Goal: Obtain resource: Download file/media

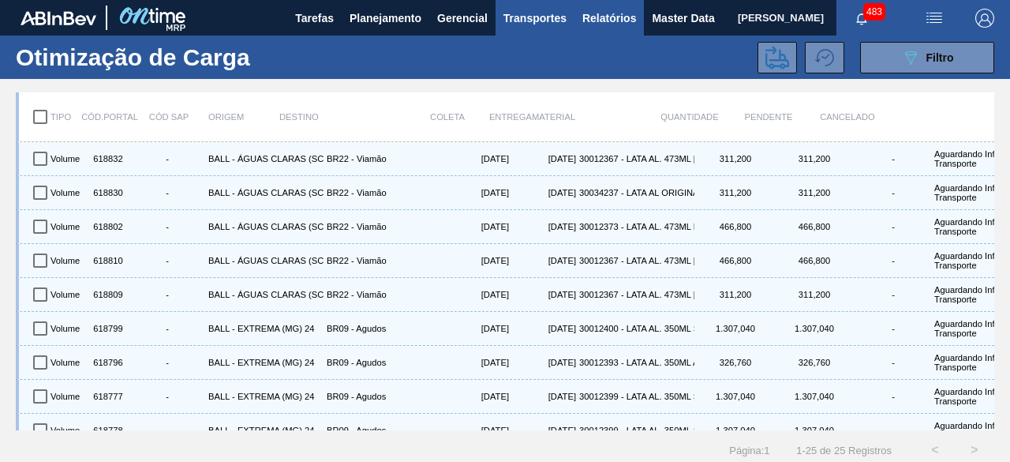
drag, startPoint x: 0, startPoint y: 0, endPoint x: 606, endPoint y: 27, distance: 606.7
click at [606, 27] on span "Relatórios" at bounding box center [609, 18] width 54 height 19
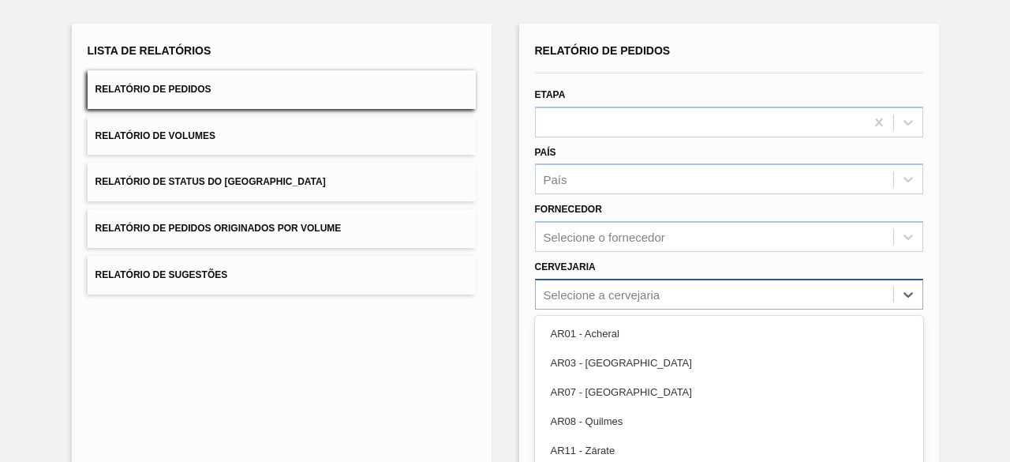
scroll to position [175, 0]
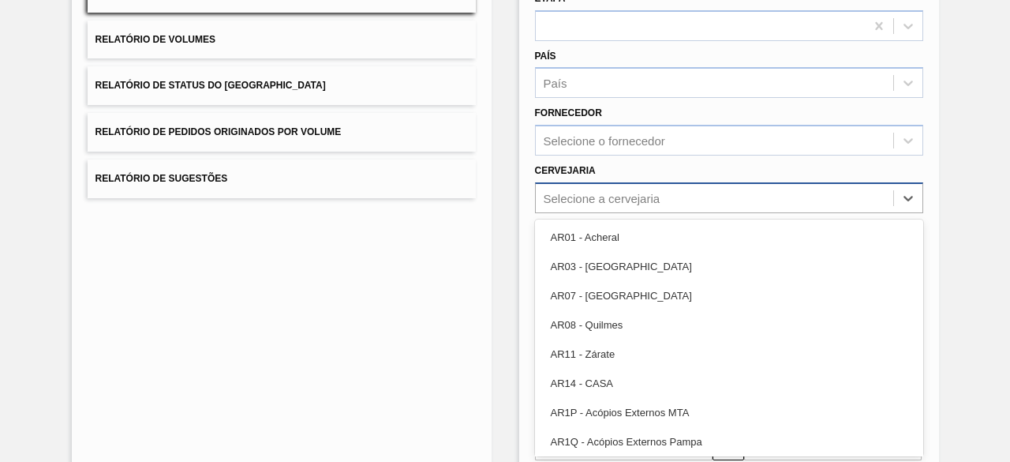
click at [650, 213] on div "option AR07 - [GEOGRAPHIC_DATA] focused, 3 of 92. 92 results available. Use Up …" at bounding box center [729, 197] width 388 height 31
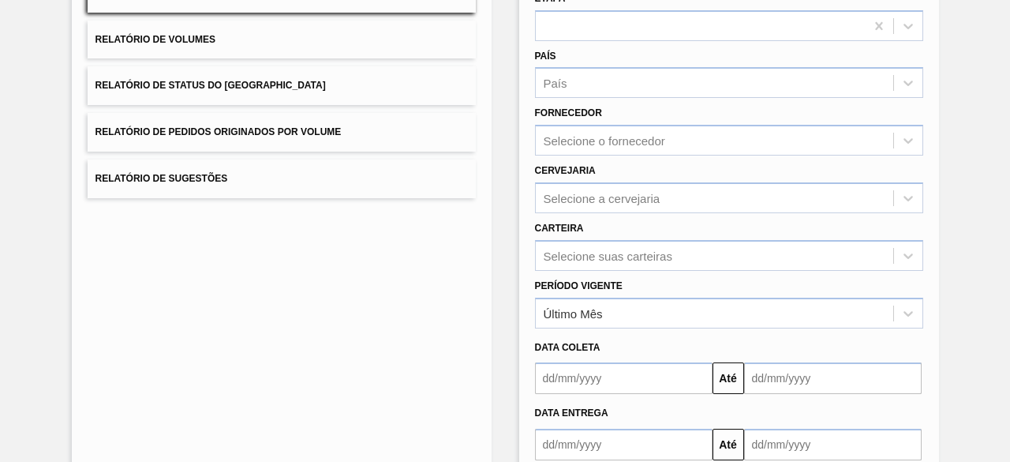
click at [387, 312] on div "Lista de Relatórios Relatório de Pedidos Relatório de Volumes Relatório de Stat…" at bounding box center [282, 231] width 420 height 609
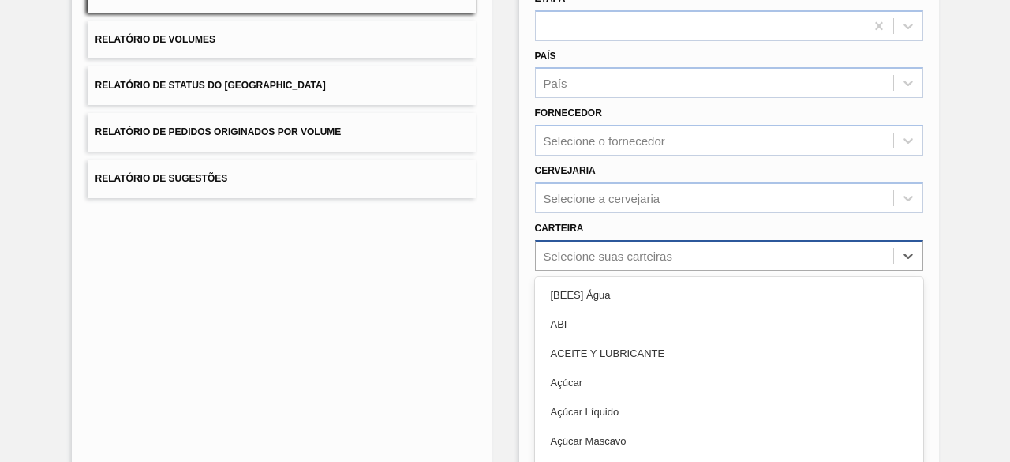
scroll to position [232, 0]
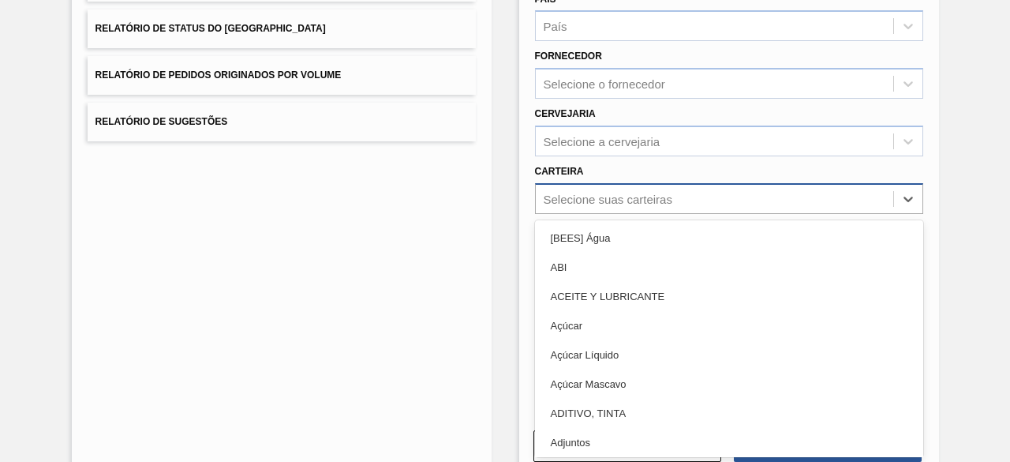
click at [665, 214] on div "option ABI focused, 2 of 101. 101 results available. Use Up and Down to choose …" at bounding box center [729, 198] width 388 height 31
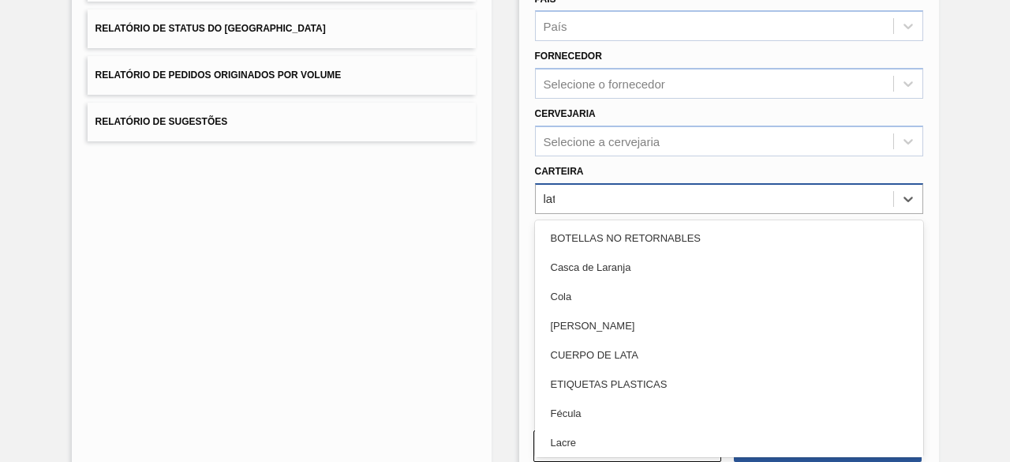
type input "lata"
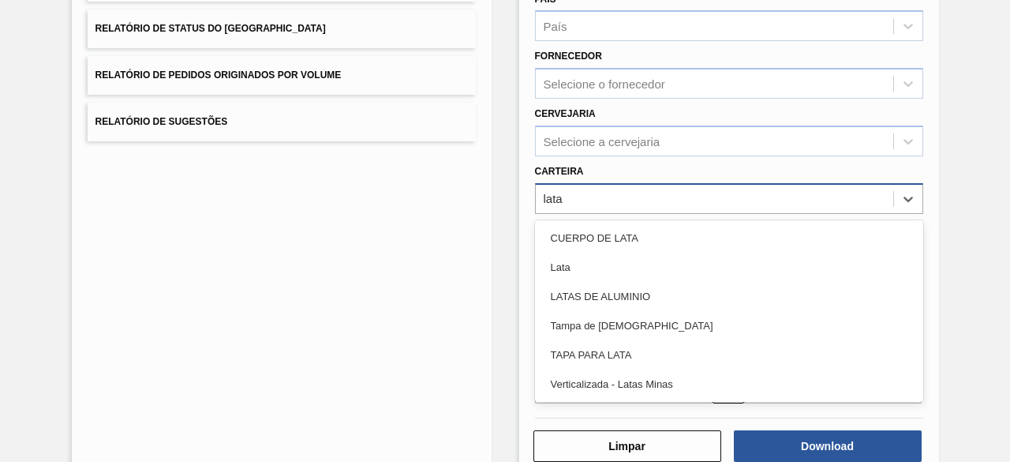
click at [665, 253] on div "Lata" at bounding box center [729, 267] width 388 height 29
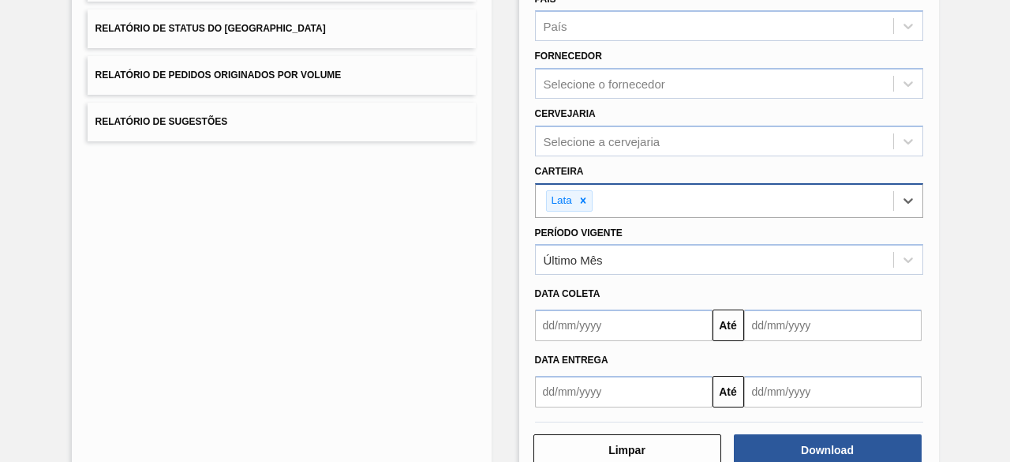
click at [665, 328] on input "text" at bounding box center [624, 325] width 178 height 32
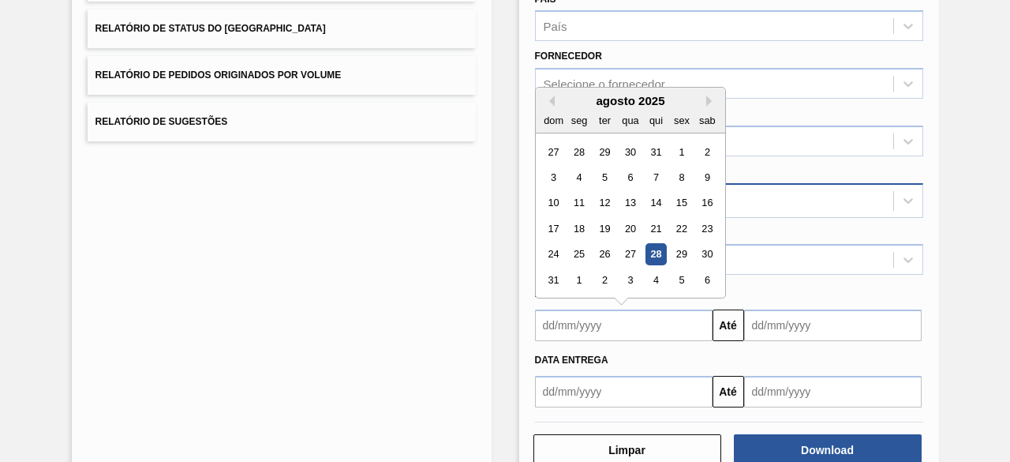
click at [658, 250] on div "28" at bounding box center [655, 254] width 21 height 21
type input "[DATE]"
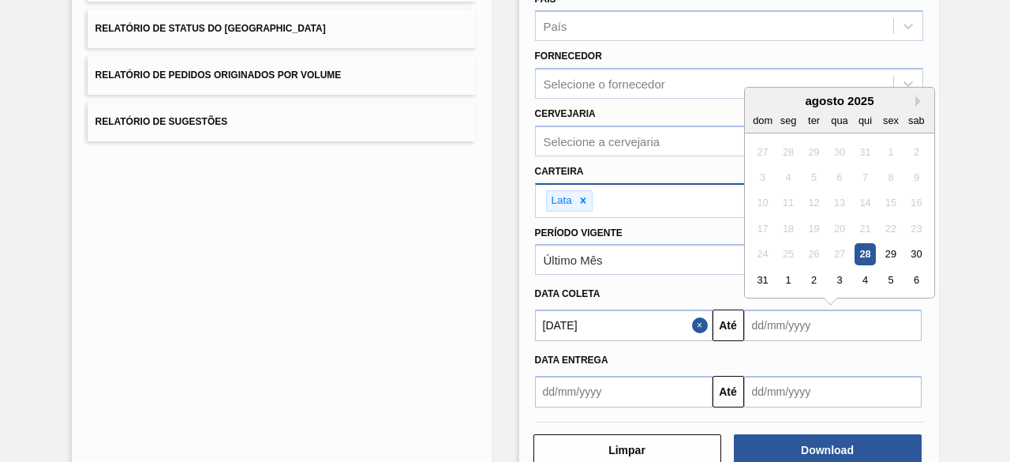
click at [802, 324] on input "text" at bounding box center [833, 325] width 178 height 32
click at [762, 279] on div "31" at bounding box center [762, 279] width 21 height 21
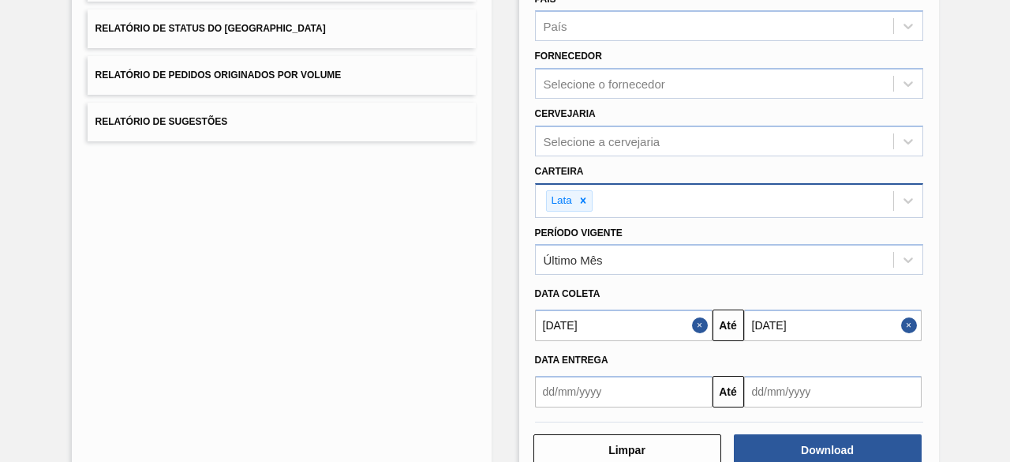
type input "[DATE]"
click at [837, 448] on button "Download" at bounding box center [828, 450] width 188 height 32
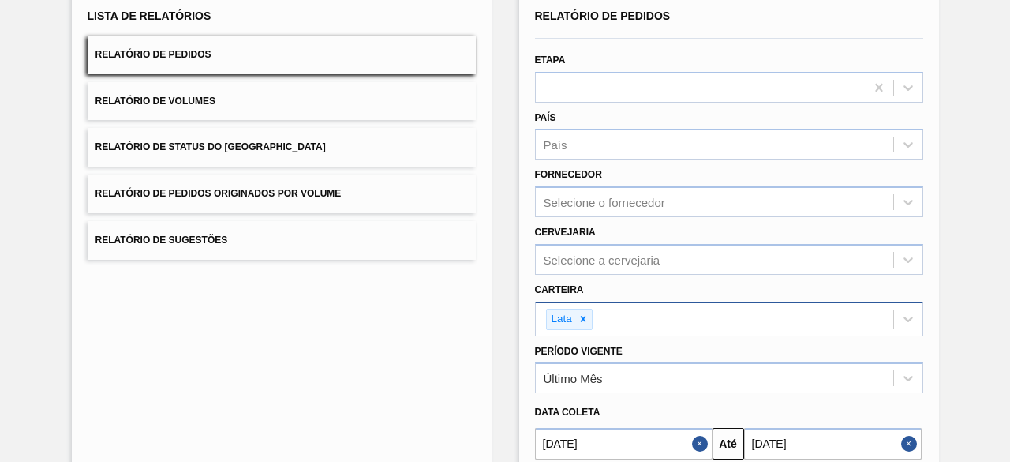
scroll to position [0, 0]
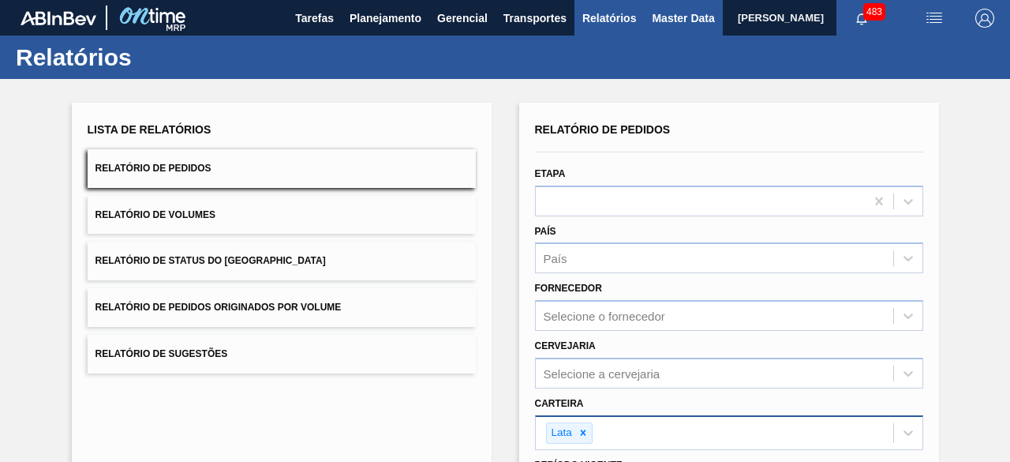
click at [661, 12] on span "Master Data" at bounding box center [683, 18] width 62 height 19
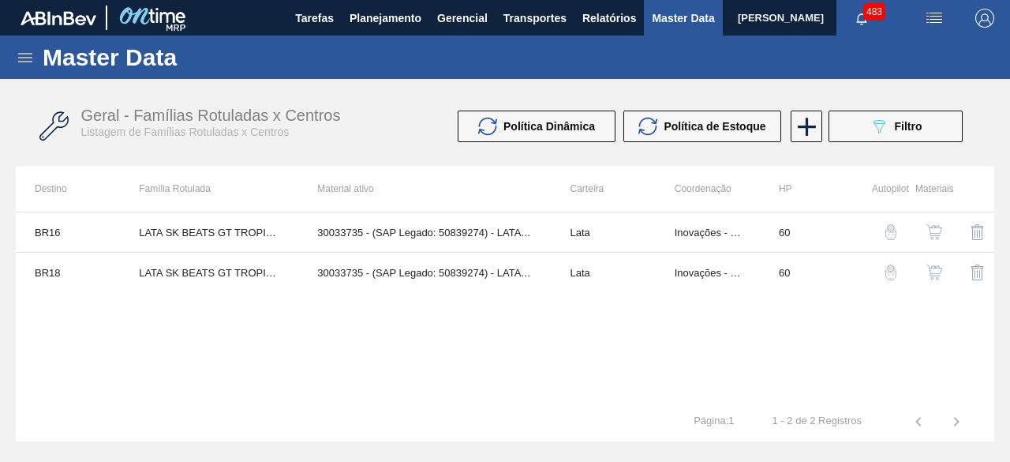
click at [25, 63] on icon at bounding box center [25, 57] width 19 height 19
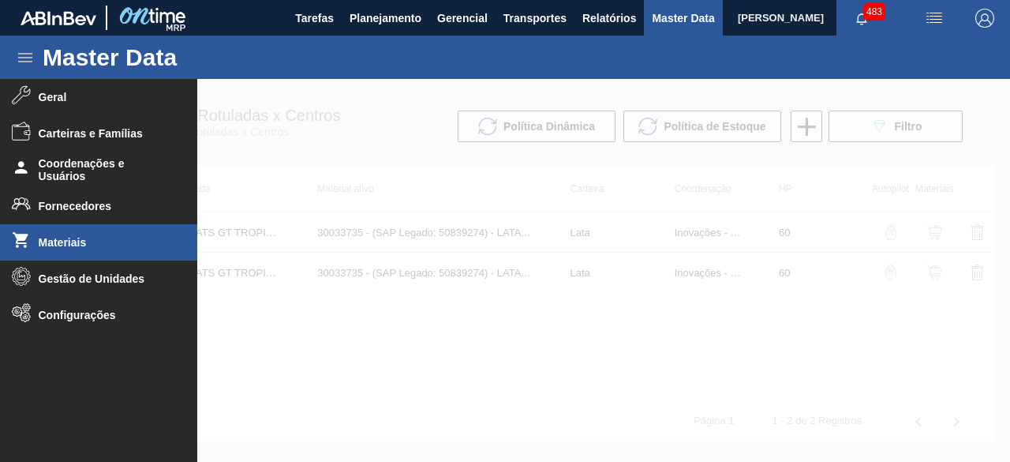
click at [81, 239] on span "Materiais" at bounding box center [104, 242] width 130 height 13
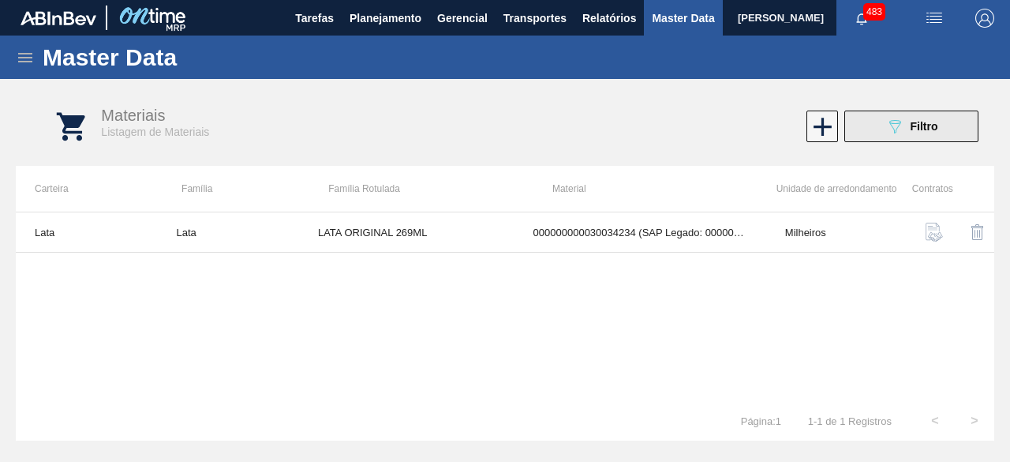
click at [922, 130] on span "Filtro" at bounding box center [925, 126] width 28 height 13
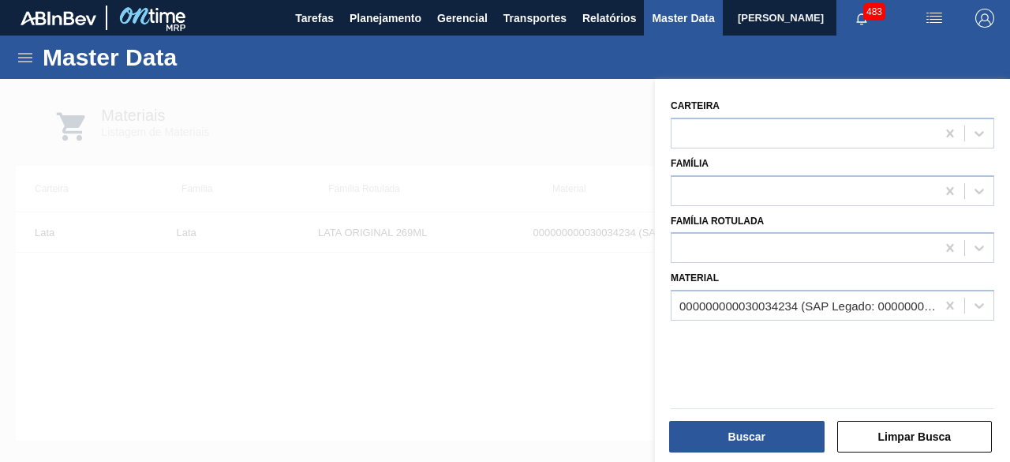
click at [801, 296] on div "000000000030034234 (SAP Legado: 000000000050847076) - LATA AL ORIGINAL 269ML BR…" at bounding box center [804, 305] width 264 height 23
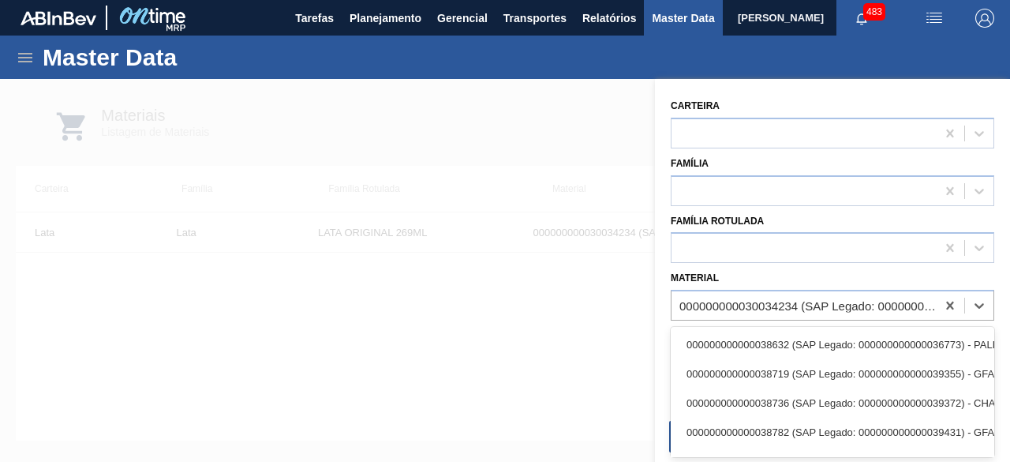
paste input "30034234"
type input "30034234"
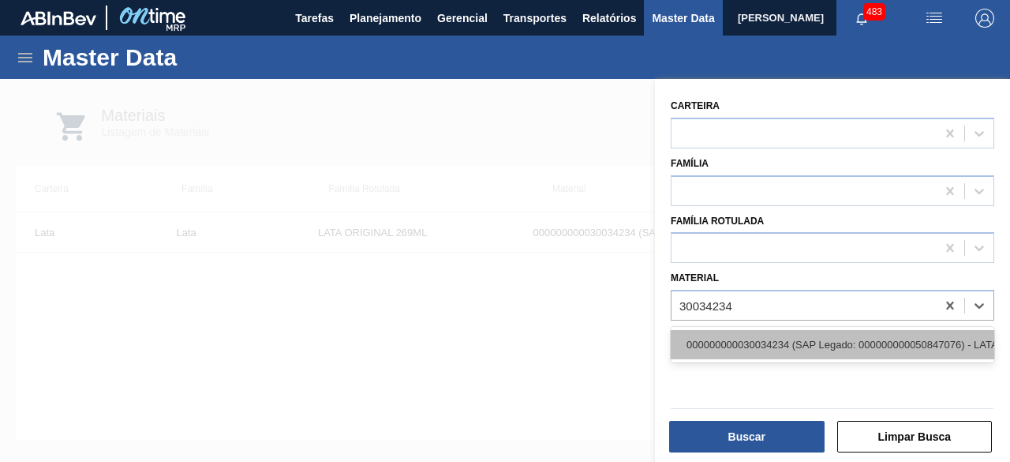
click at [799, 337] on div "000000000030034234 (SAP Legado: 000000000050847076) - LATA AL ORIGINAL 269ML BR…" at bounding box center [833, 344] width 324 height 29
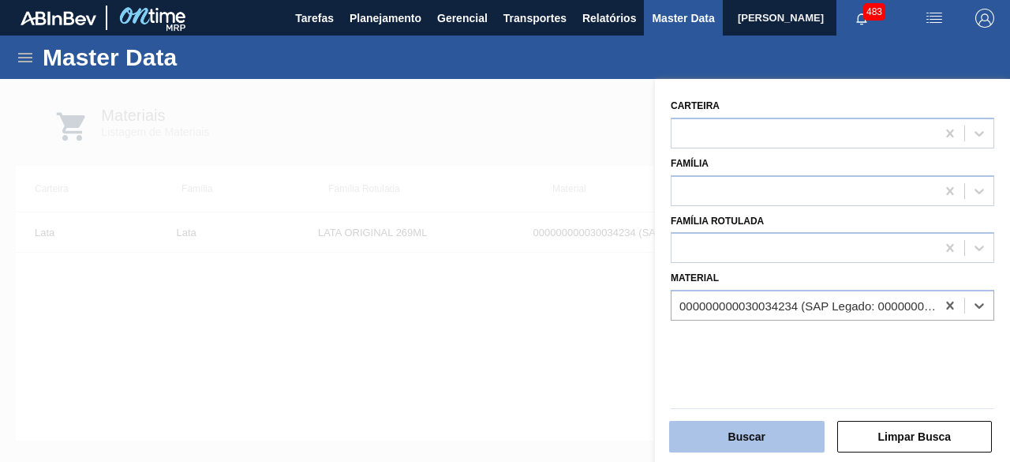
click at [785, 430] on button "Buscar" at bounding box center [746, 437] width 155 height 32
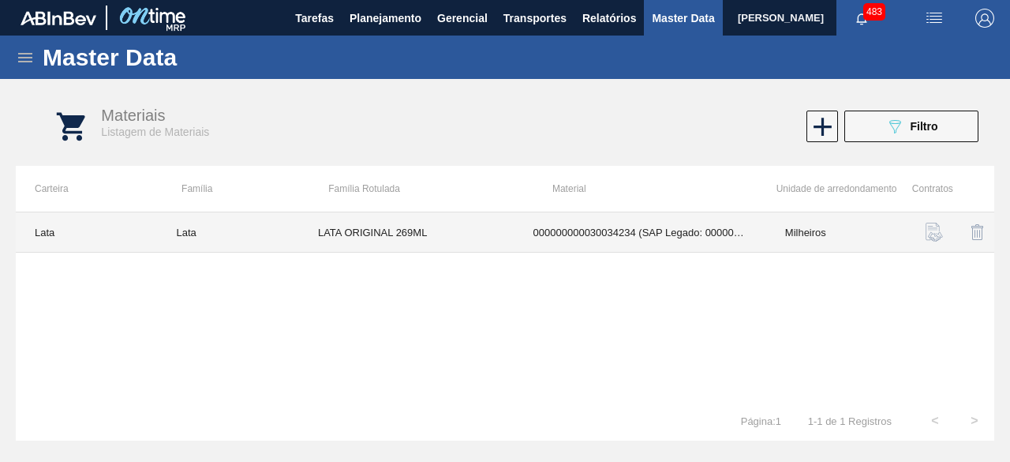
click at [397, 223] on td "LATA ORIGINAL 269ML" at bounding box center [406, 232] width 215 height 40
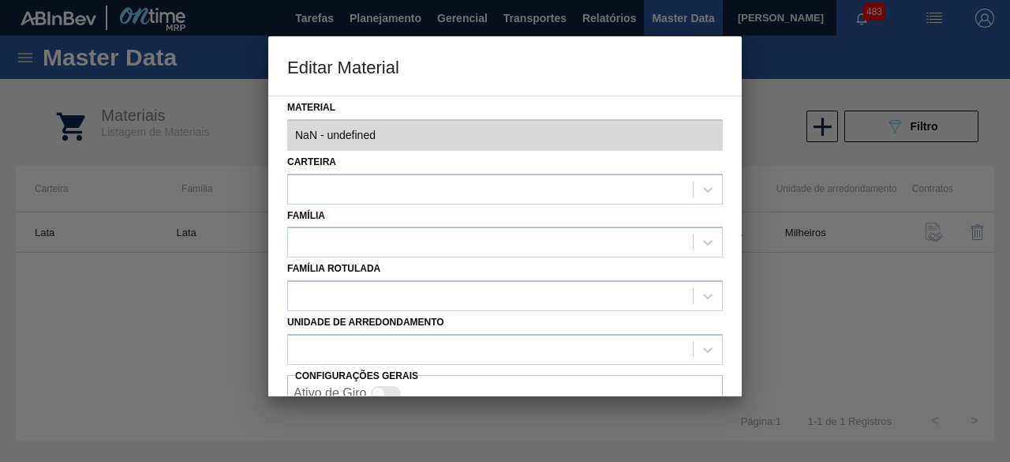
type input "30034234 - 000000000030034234 (SAP Legado: 000000000050847076) - LATA AL ORIGIN…"
